Goal: Information Seeking & Learning: Learn about a topic

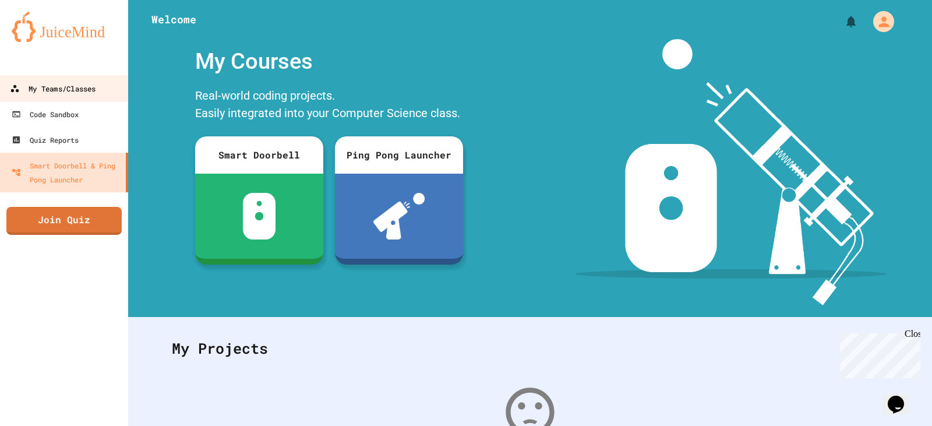
click at [45, 93] on div "My Teams/Classes" at bounding box center [53, 89] width 86 height 15
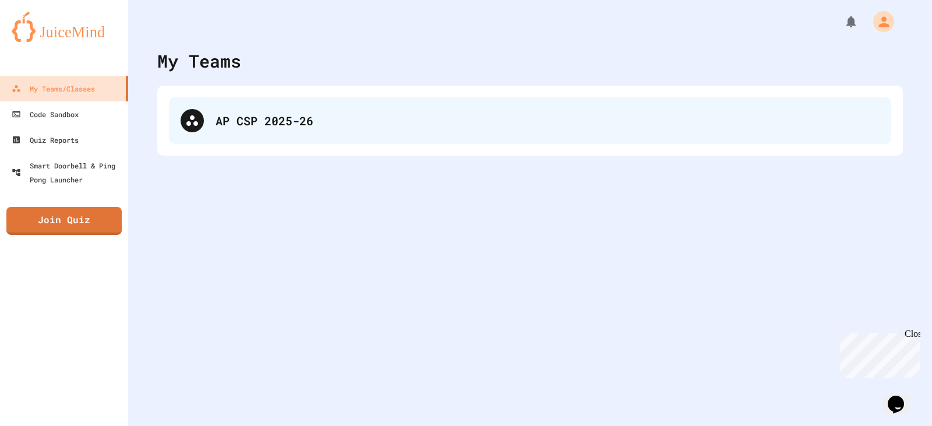
click at [328, 110] on div "AP CSP 2025-26" at bounding box center [530, 120] width 722 height 47
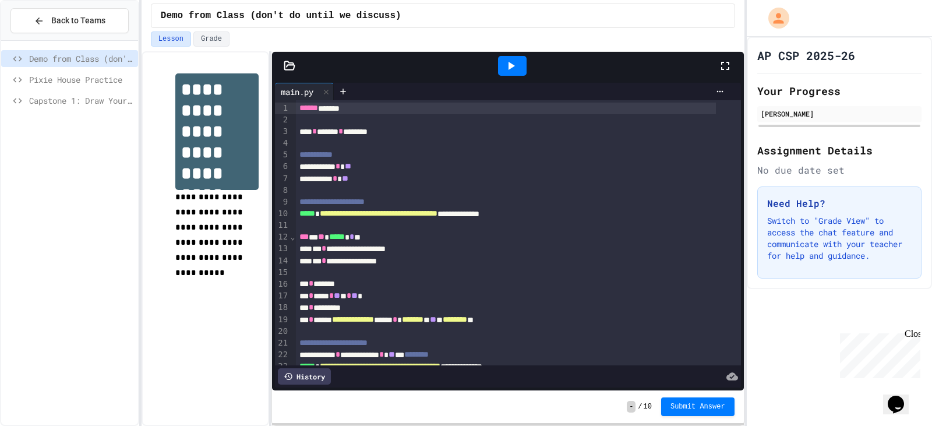
click at [64, 109] on div "Capstone 1: Draw Your Dragon" at bounding box center [69, 102] width 137 height 21
click at [65, 103] on span "Capstone 1: Draw Your Dragon" at bounding box center [81, 100] width 104 height 12
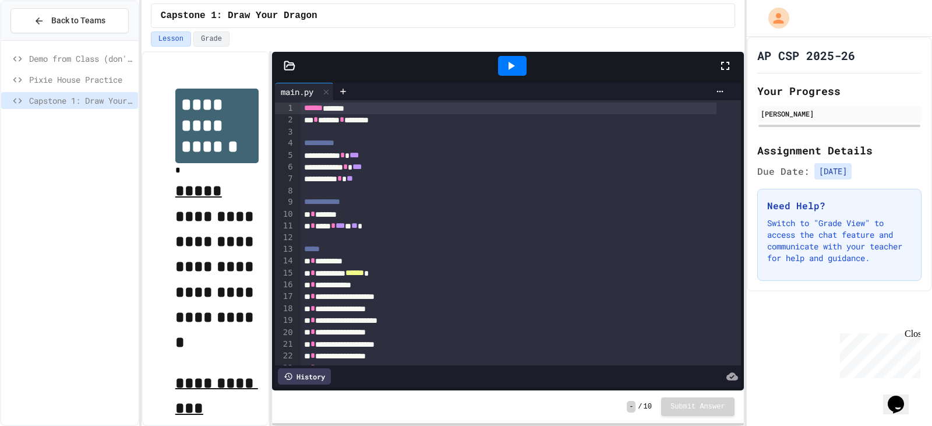
click at [510, 73] on div at bounding box center [512, 66] width 29 height 20
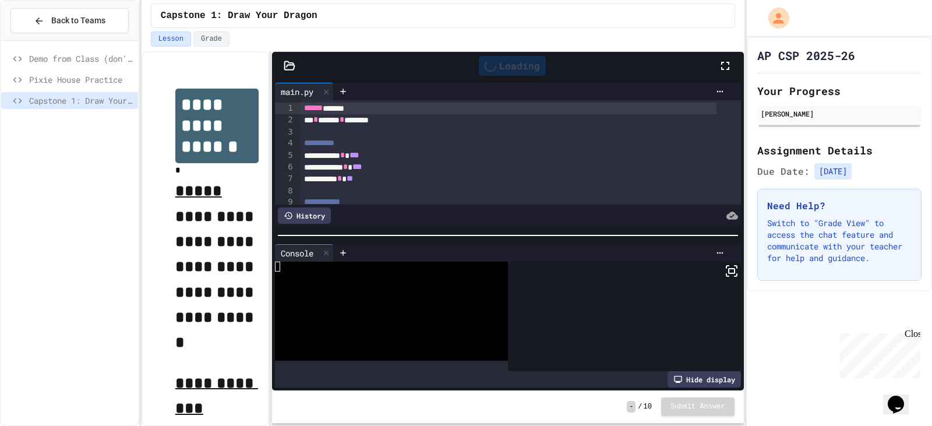
click at [725, 267] on icon at bounding box center [732, 271] width 14 height 14
